Goal: Navigation & Orientation: Find specific page/section

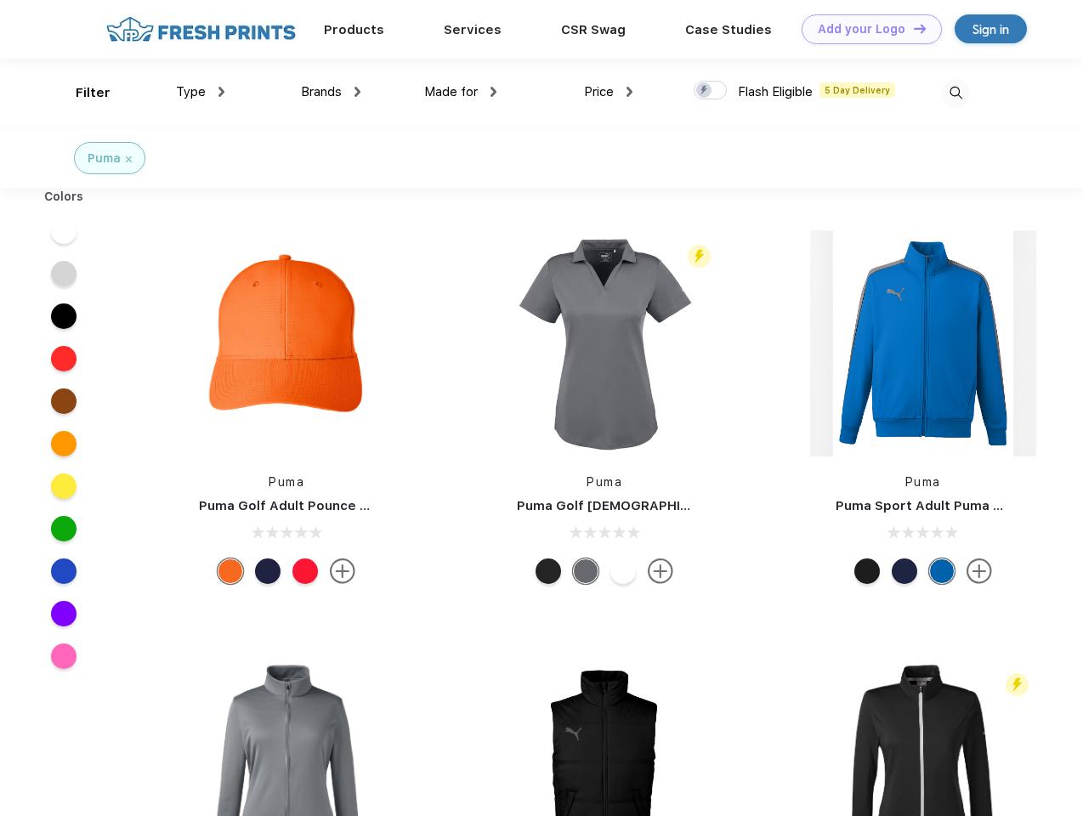
click at [865, 29] on link "Add your Logo Design Tool" at bounding box center [872, 29] width 140 height 30
click at [0, 0] on div "Design Tool" at bounding box center [0, 0] width 0 height 0
click at [912, 28] on link "Add your Logo Design Tool" at bounding box center [872, 29] width 140 height 30
click at [82, 93] on div "Filter" at bounding box center [93, 93] width 35 height 20
click at [201, 92] on span "Type" at bounding box center [191, 91] width 30 height 15
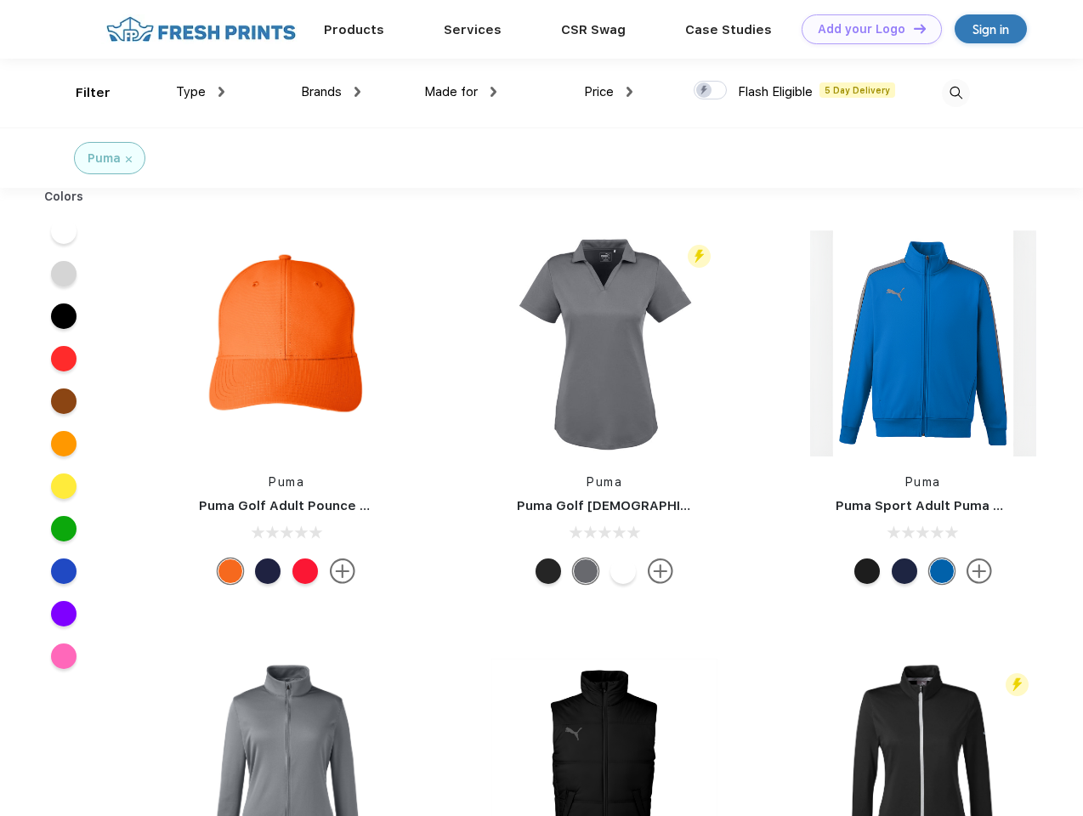
click at [331, 92] on span "Brands" at bounding box center [321, 91] width 41 height 15
click at [461, 92] on span "Made for" at bounding box center [451, 91] width 54 height 15
click at [609, 92] on span "Price" at bounding box center [599, 91] width 30 height 15
click at [711, 91] on div at bounding box center [710, 90] width 33 height 19
click at [705, 91] on input "checkbox" at bounding box center [699, 85] width 11 height 11
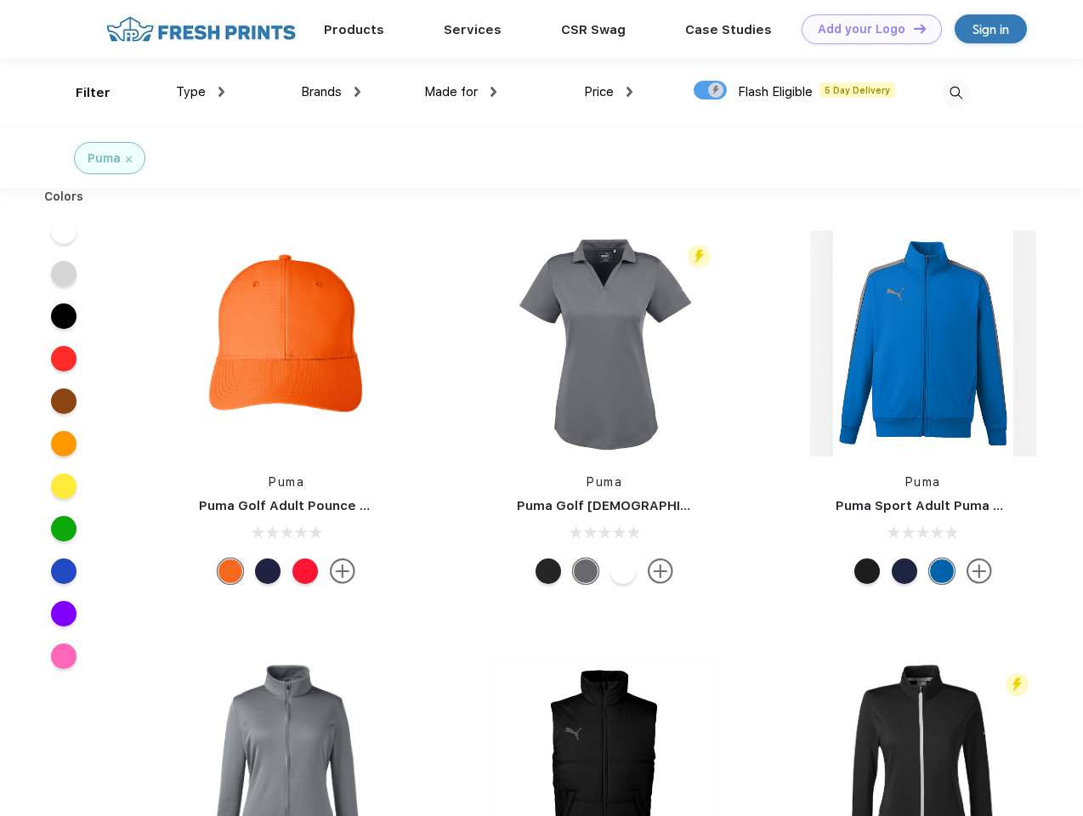
click at [956, 93] on img at bounding box center [956, 93] width 28 height 28
